Goal: Book appointment/travel/reservation

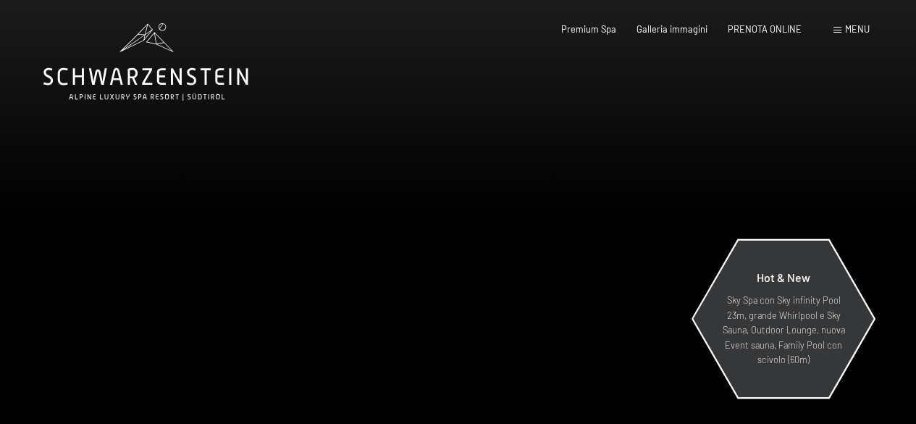
click at [767, 293] on p "Sky Spa con Sky infinity Pool 23m, grande Whirlpool e Sky Sauna, Outdoor Lounge…" at bounding box center [784, 330] width 126 height 74
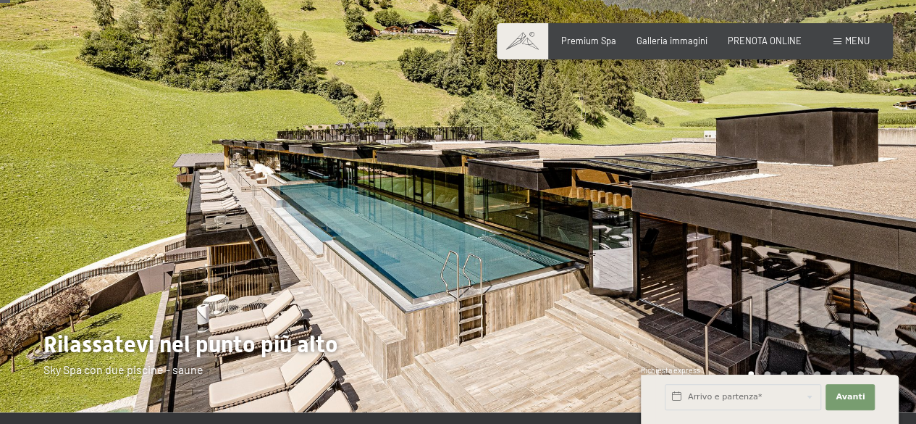
scroll to position [72, 0]
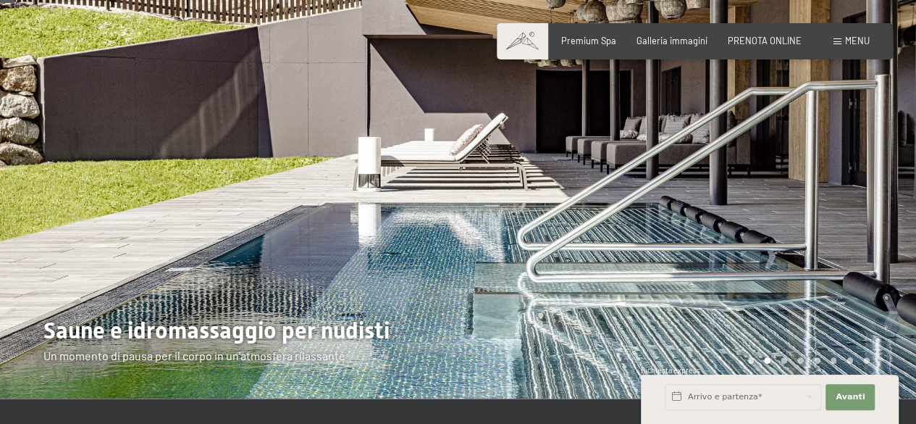
click at [853, 212] on div at bounding box center [687, 163] width 458 height 471
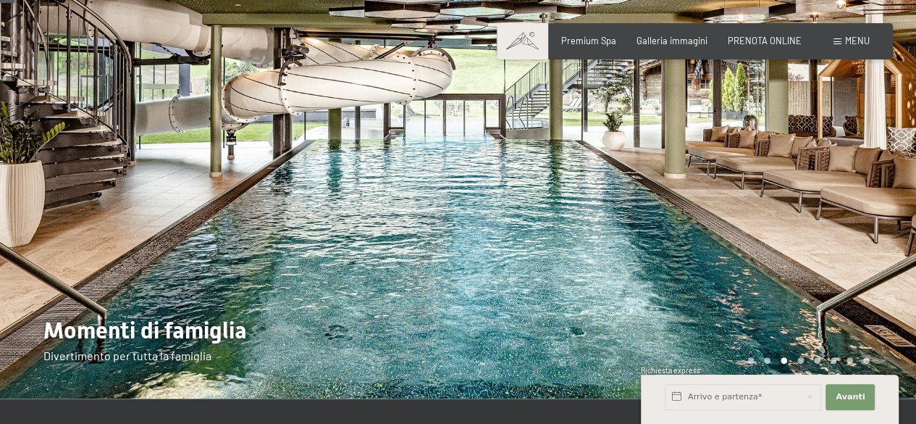
click at [853, 212] on div at bounding box center [687, 163] width 458 height 471
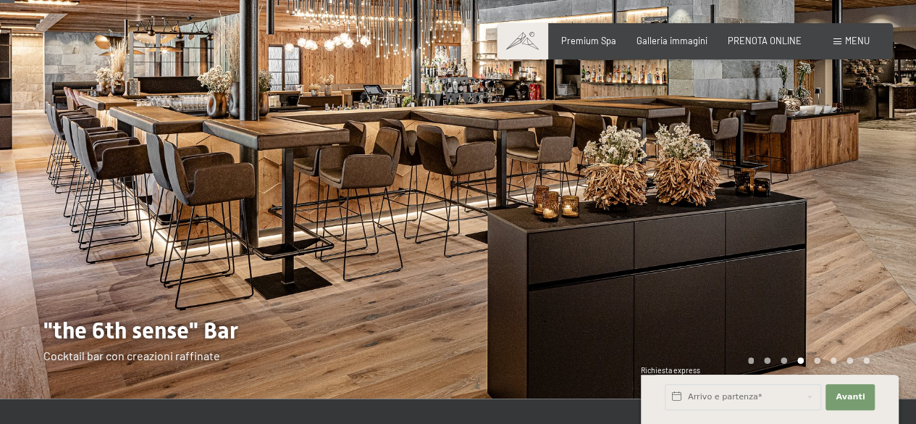
click at [853, 212] on div at bounding box center [687, 163] width 458 height 471
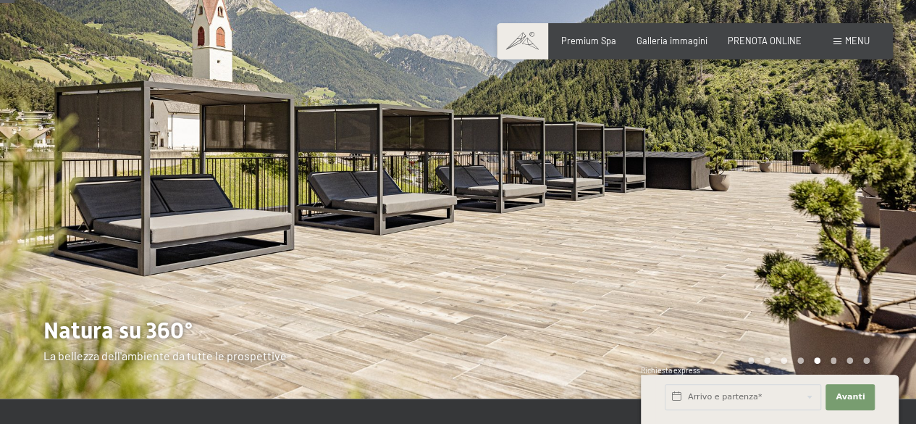
click at [853, 212] on div at bounding box center [687, 163] width 458 height 471
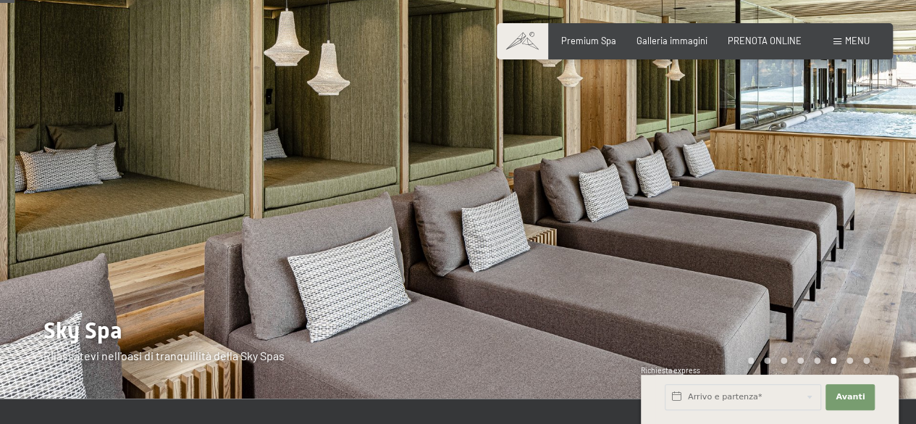
click at [853, 212] on div at bounding box center [687, 163] width 458 height 471
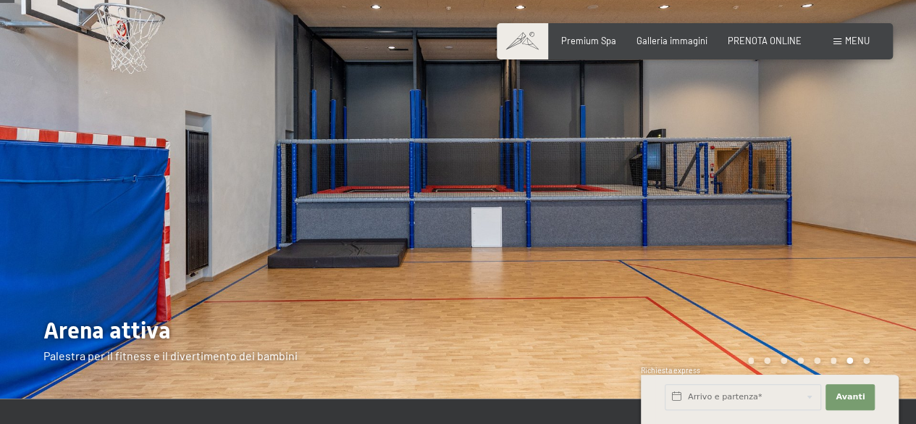
click at [853, 212] on div at bounding box center [687, 163] width 458 height 471
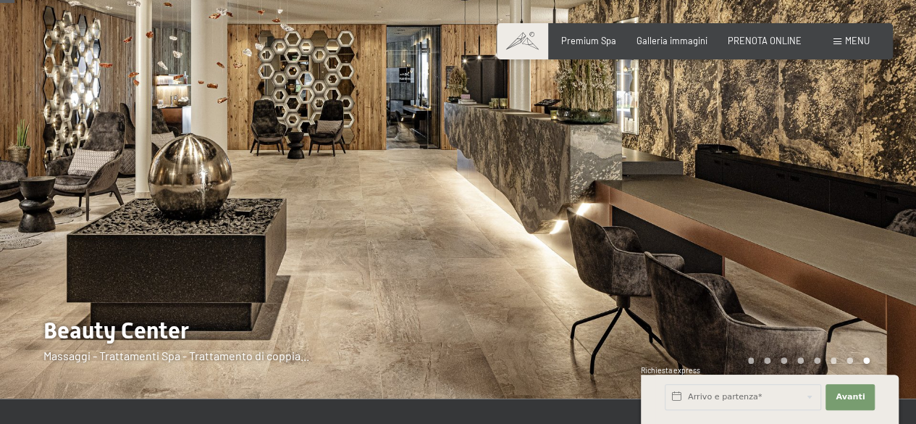
click at [853, 212] on div at bounding box center [687, 163] width 458 height 471
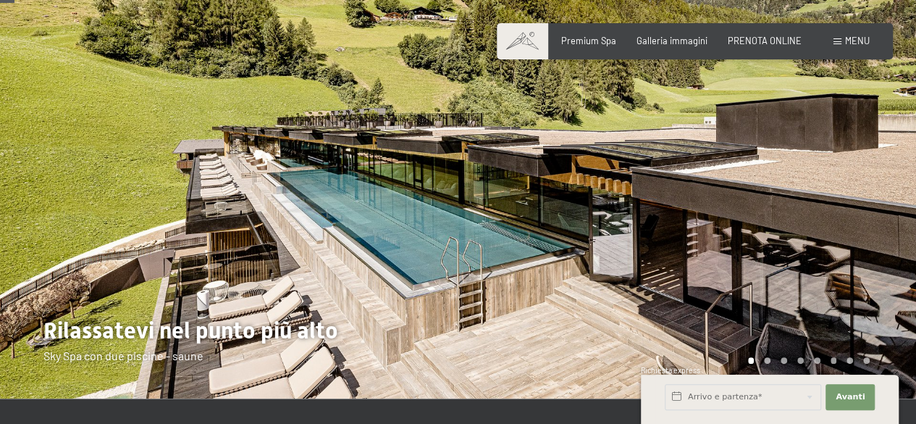
click at [853, 212] on div at bounding box center [687, 163] width 458 height 471
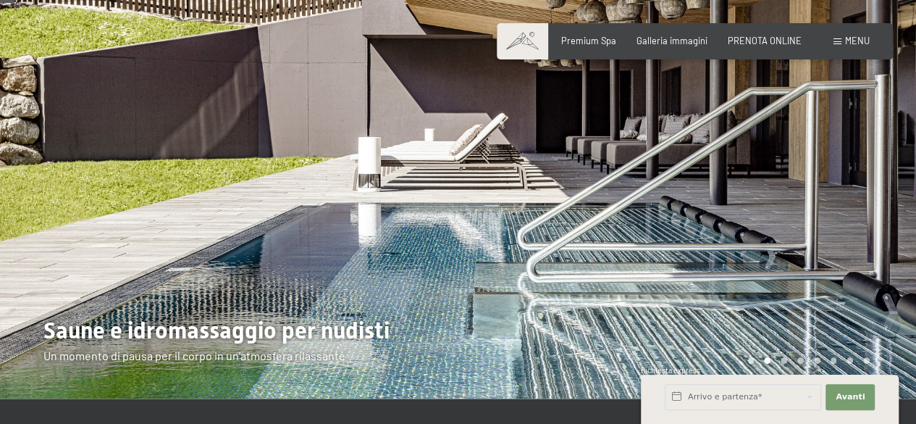
click at [853, 212] on div at bounding box center [687, 163] width 458 height 471
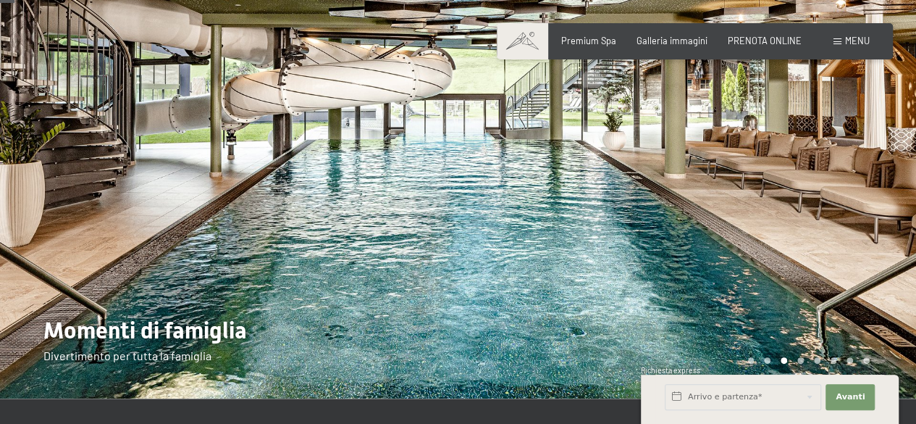
click at [853, 212] on div at bounding box center [687, 163] width 458 height 471
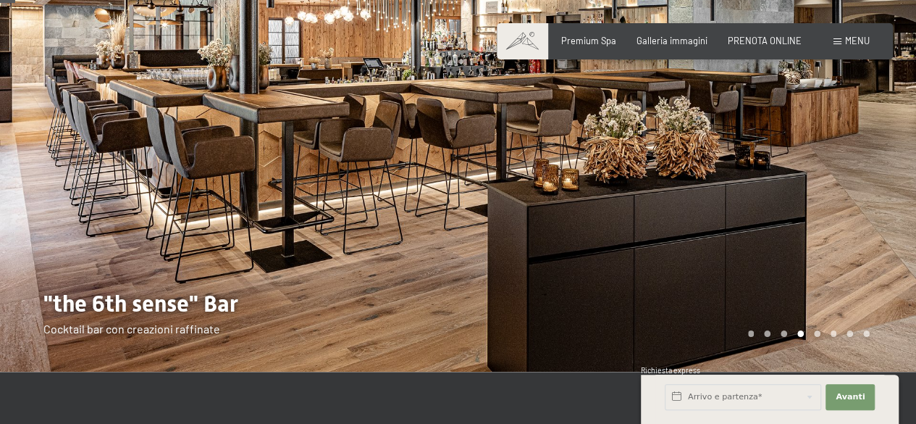
scroll to position [290, 0]
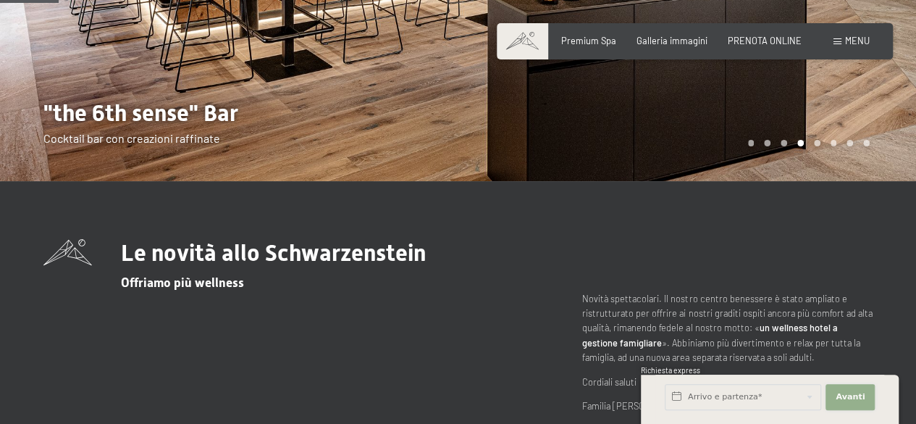
click at [848, 402] on span "Avanti" at bounding box center [850, 397] width 29 height 12
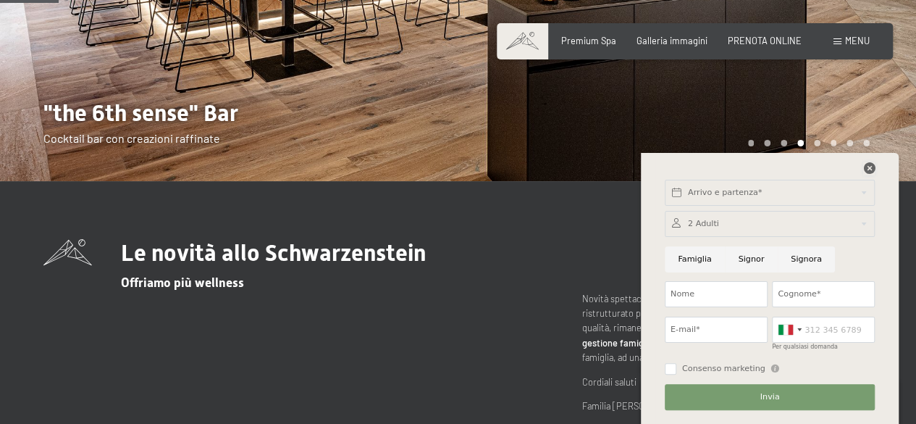
click at [866, 169] on icon at bounding box center [869, 168] width 12 height 12
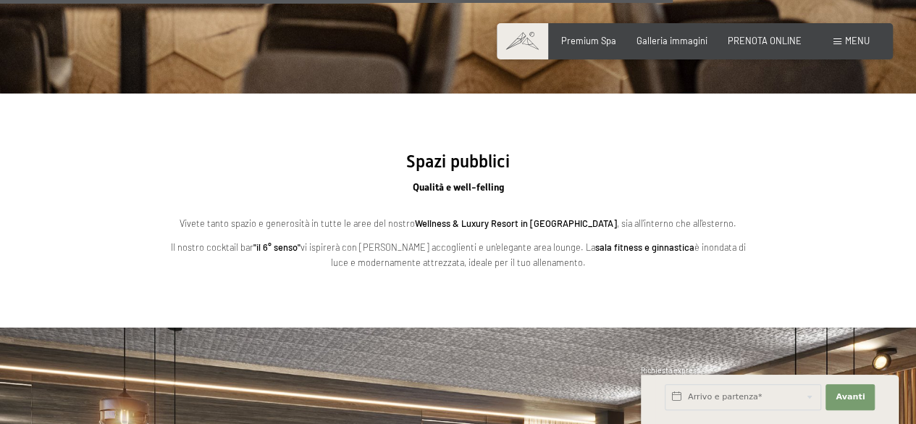
scroll to position [3332, 0]
